Goal: Information Seeking & Learning: Check status

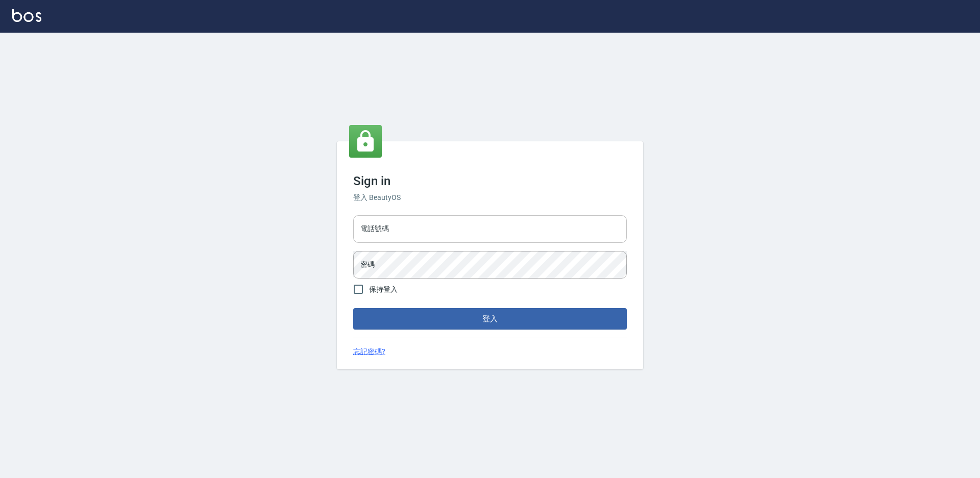
click at [390, 230] on input "電話號碼" at bounding box center [490, 229] width 274 height 28
type input "2306457"
click at [353, 308] on button "登入" at bounding box center [490, 318] width 274 height 21
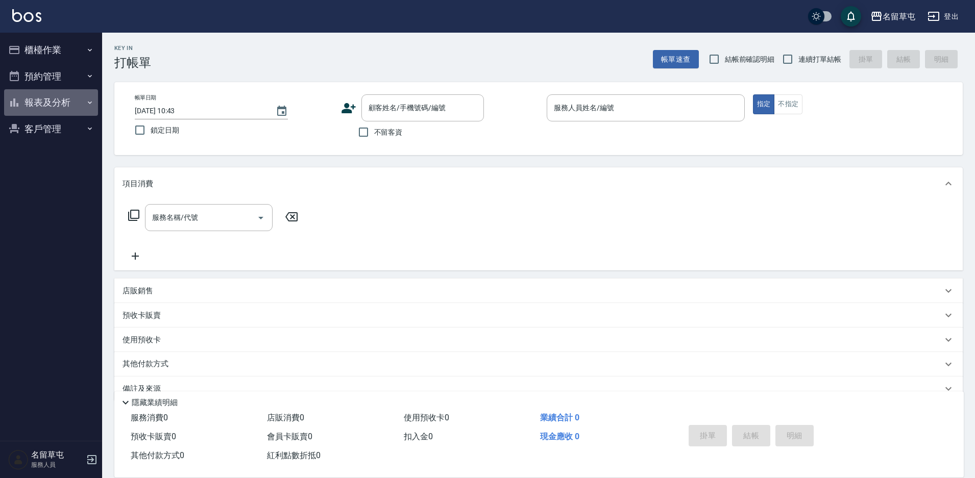
click at [59, 102] on button "報表及分析" at bounding box center [51, 102] width 94 height 27
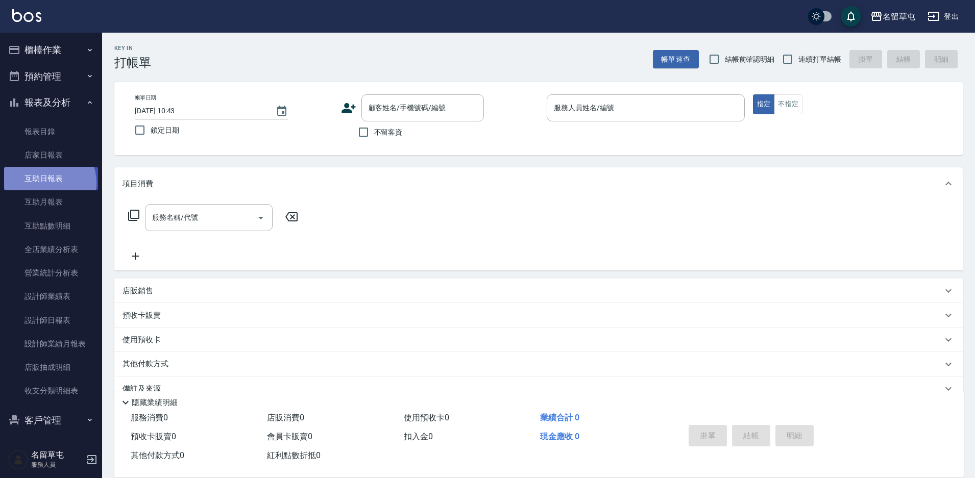
click at [47, 183] on link "互助日報表" at bounding box center [51, 178] width 94 height 23
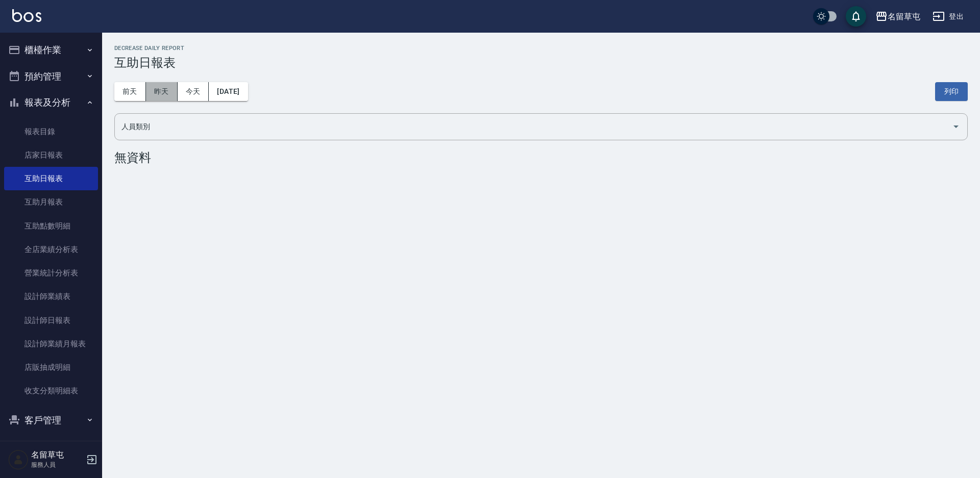
click at [153, 96] on button "昨天" at bounding box center [162, 91] width 32 height 19
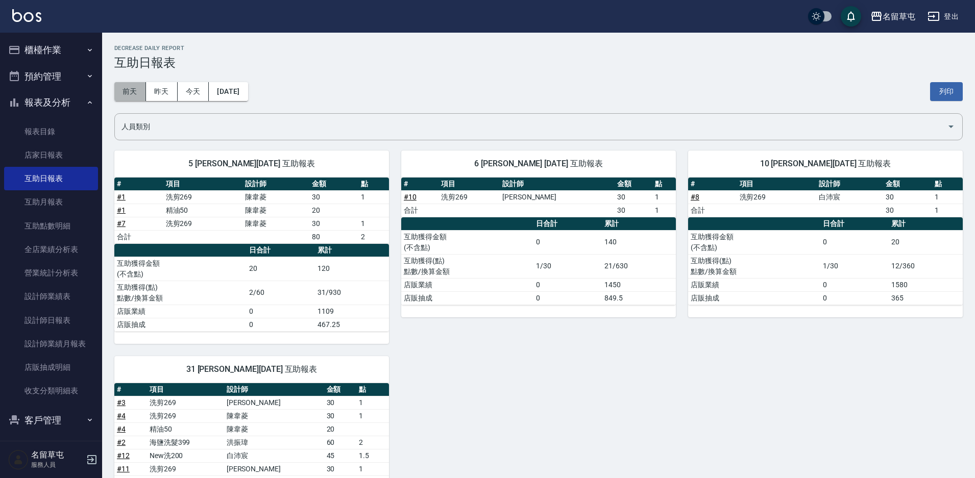
click at [131, 88] on button "前天" at bounding box center [130, 91] width 32 height 19
